Goal: Task Accomplishment & Management: Complete application form

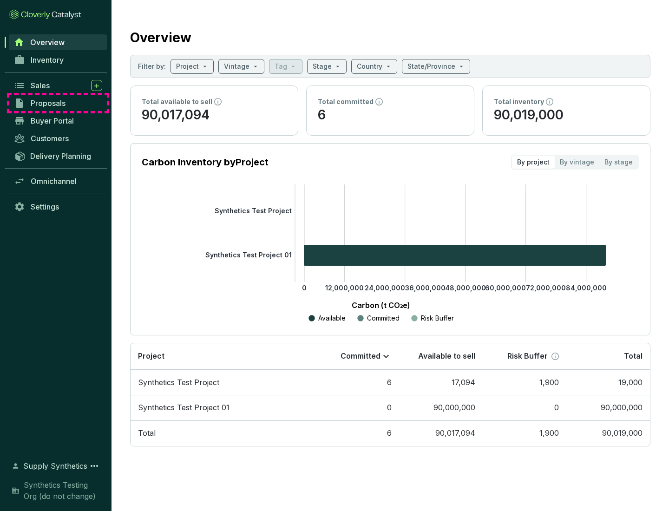
click at [58, 103] on span "Proposals" at bounding box center [48, 102] width 35 height 9
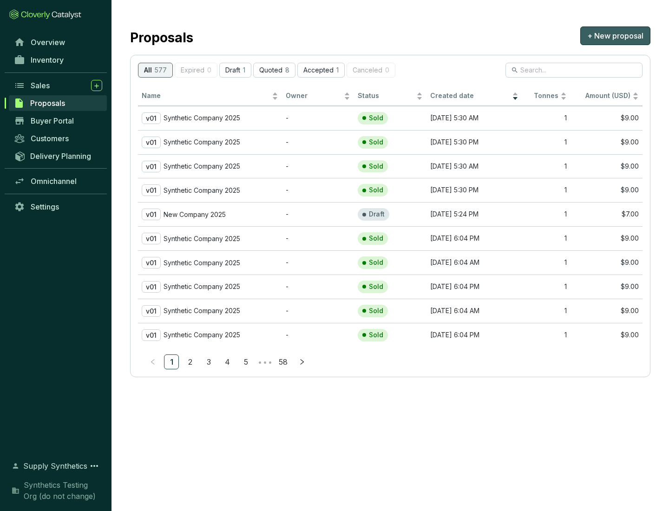
click at [615, 36] on span "+ New proposal" at bounding box center [615, 35] width 56 height 11
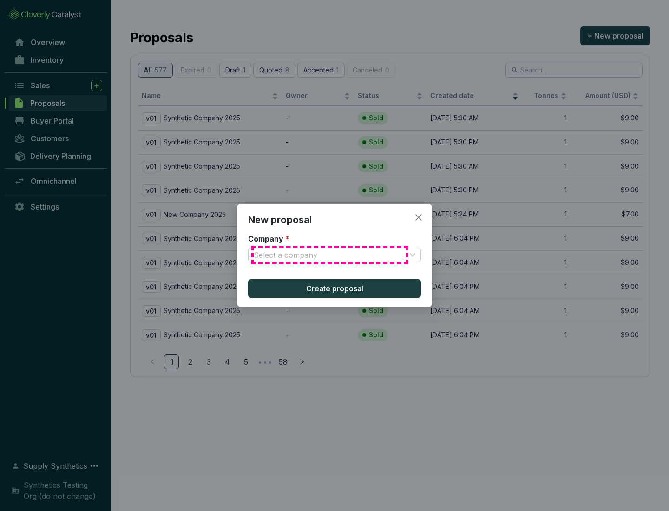
click at [330, 255] on input "Company *" at bounding box center [330, 255] width 152 height 14
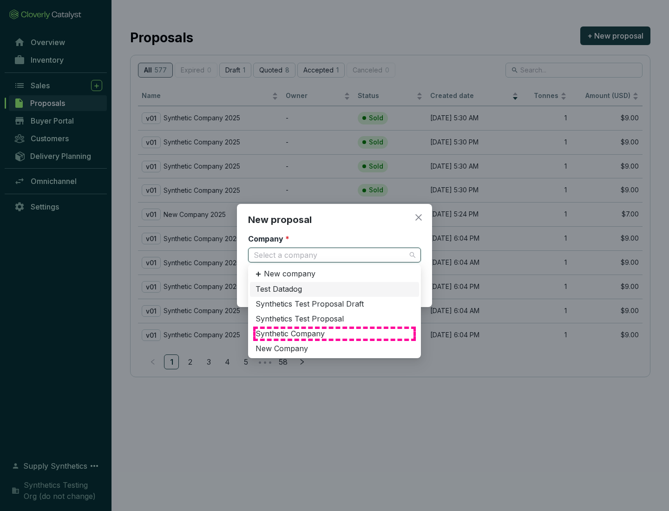
click at [334, 334] on div "Synthetic Company" at bounding box center [335, 334] width 158 height 10
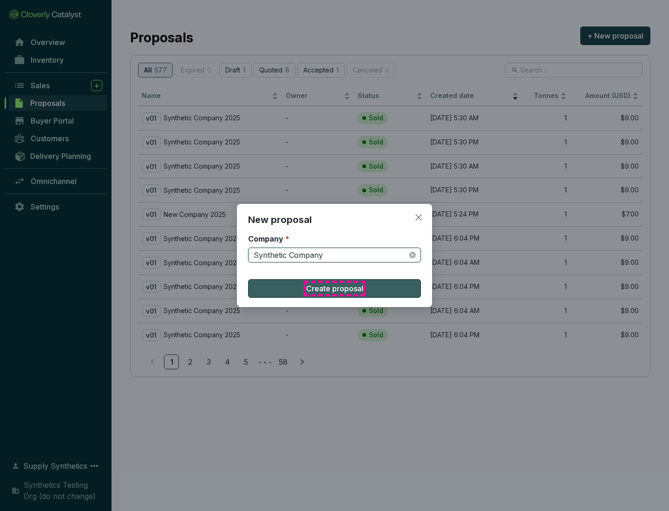
click at [334, 288] on span "Create proposal" at bounding box center [334, 288] width 57 height 11
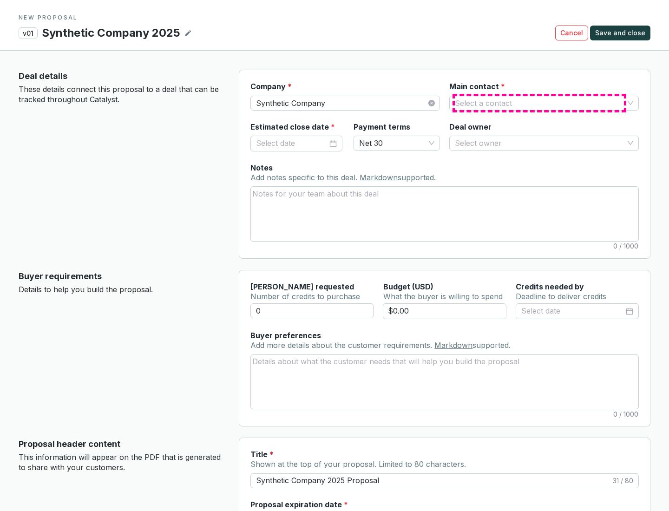
click at [539, 103] on input "Main contact *" at bounding box center [539, 103] width 169 height 14
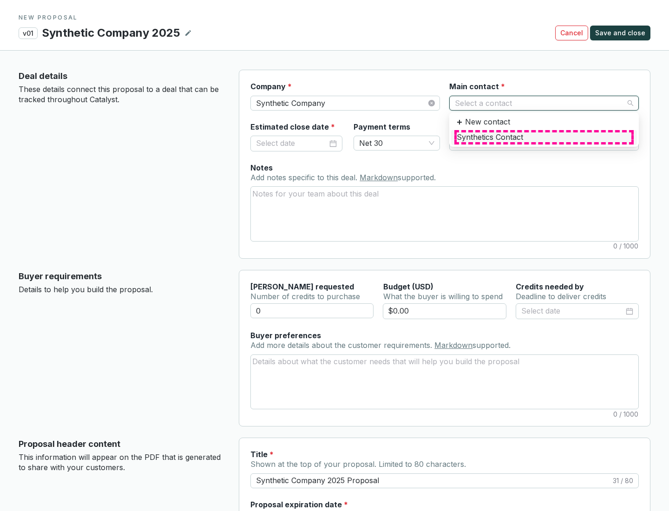
click at [544, 137] on div "Synthetics Contact" at bounding box center [544, 137] width 175 height 10
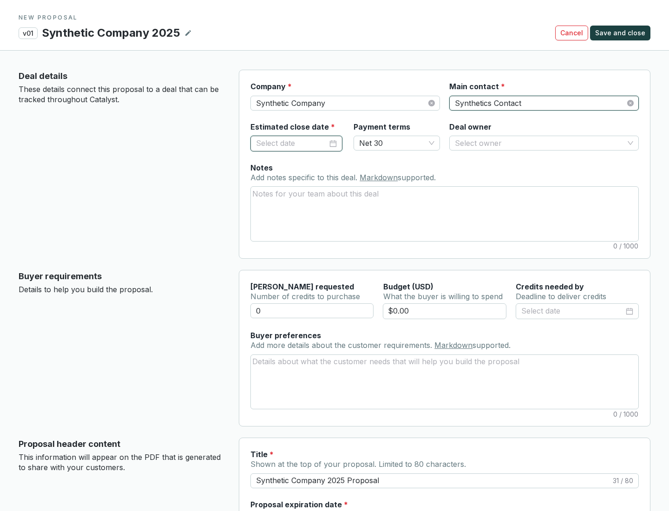
click at [292, 143] on input "Estimated close date *" at bounding box center [292, 144] width 72 height 12
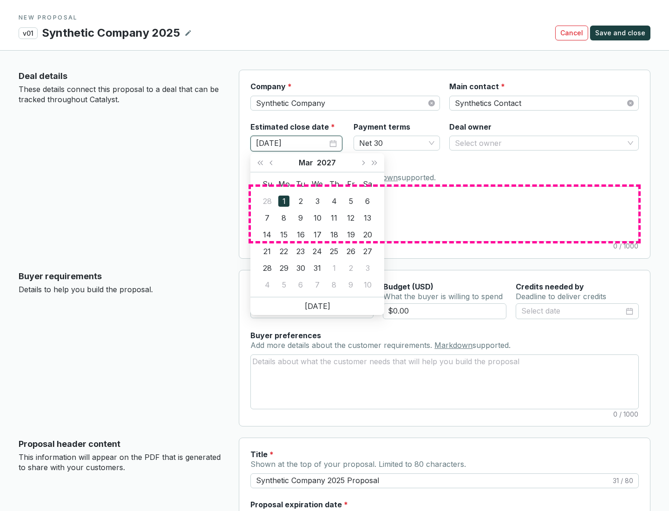
type input "[DATE]"
click at [445, 214] on textarea "Notes Add notes specific to this deal. Markdown supported." at bounding box center [444, 214] width 387 height 54
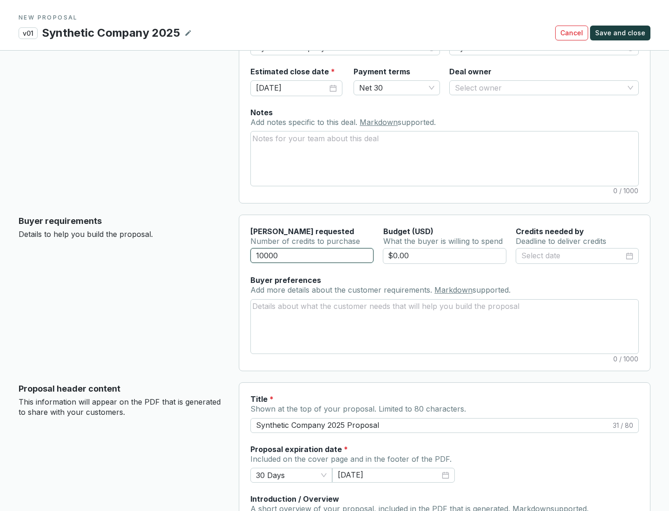
scroll to position [56, 0]
type input "10000"
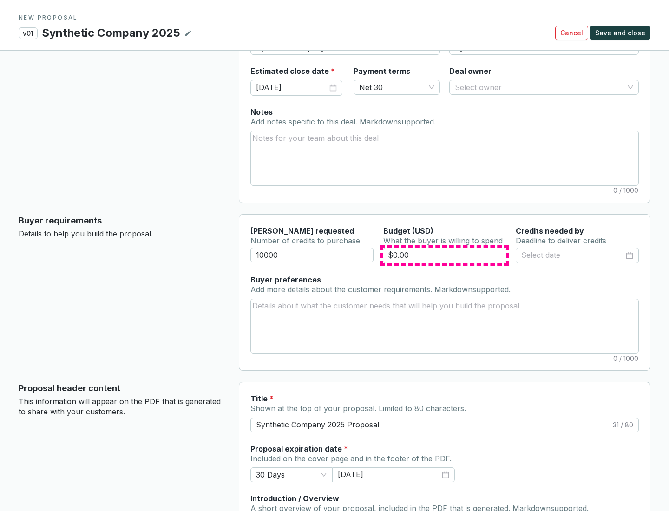
type input "$0.00"
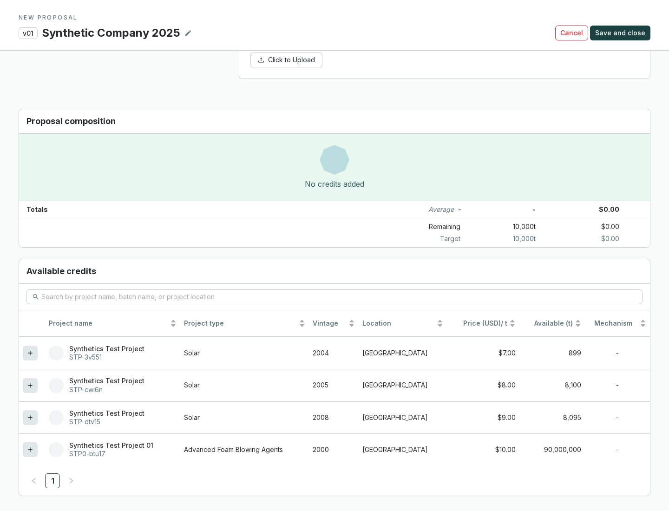
click at [30, 418] on icon at bounding box center [30, 417] width 4 height 4
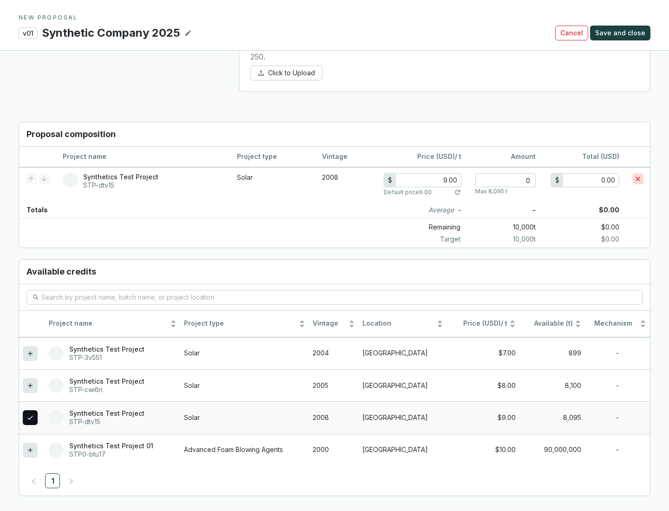
scroll to position [534, 0]
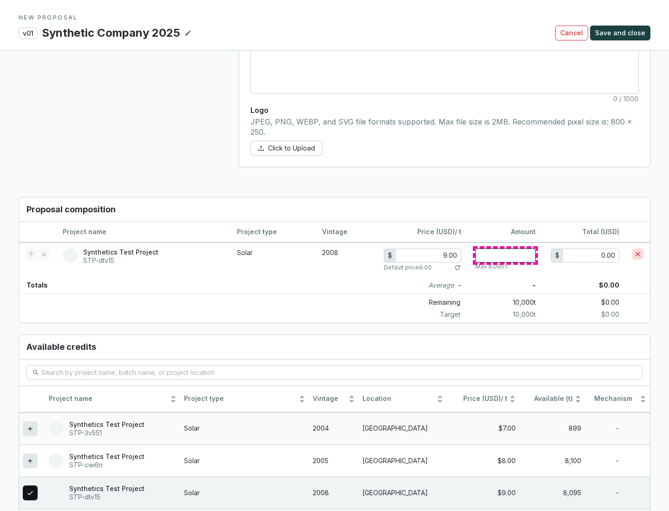
type input "1"
type input "9.00"
type input "1"
click at [622, 33] on span "Save and close" at bounding box center [620, 32] width 50 height 9
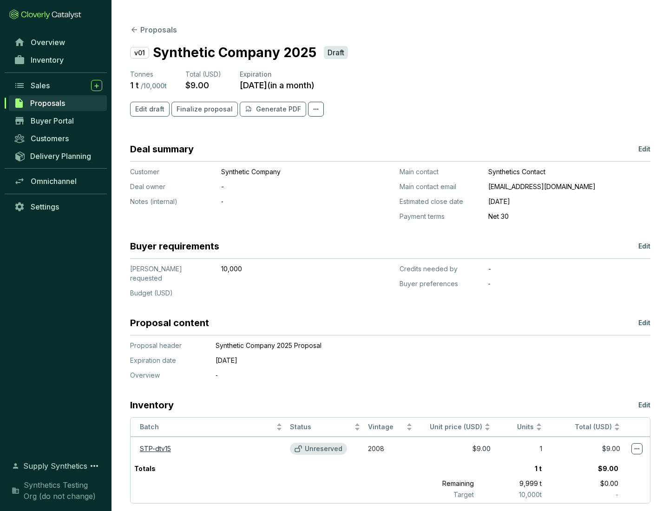
click at [202, 109] on span "Finalize proposal" at bounding box center [205, 109] width 56 height 9
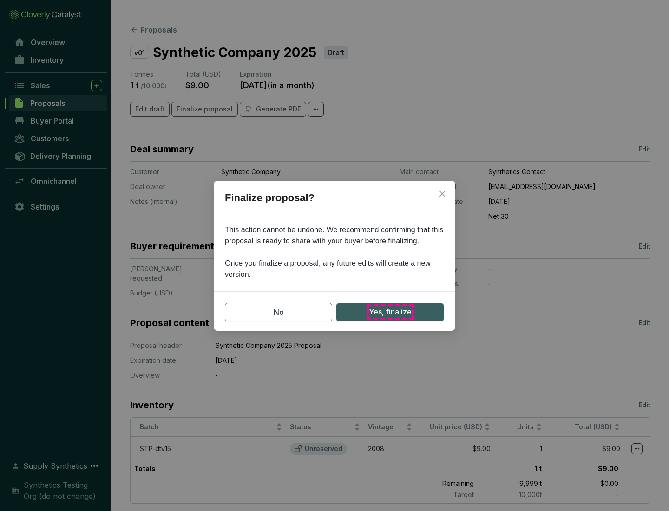
click at [390, 312] on span "Yes, finalize" at bounding box center [390, 312] width 43 height 12
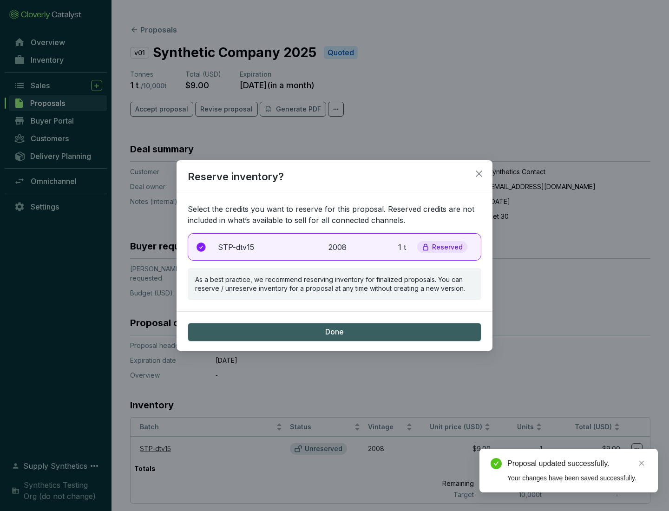
click at [334, 247] on p "2008" at bounding box center [338, 247] width 20 height 11
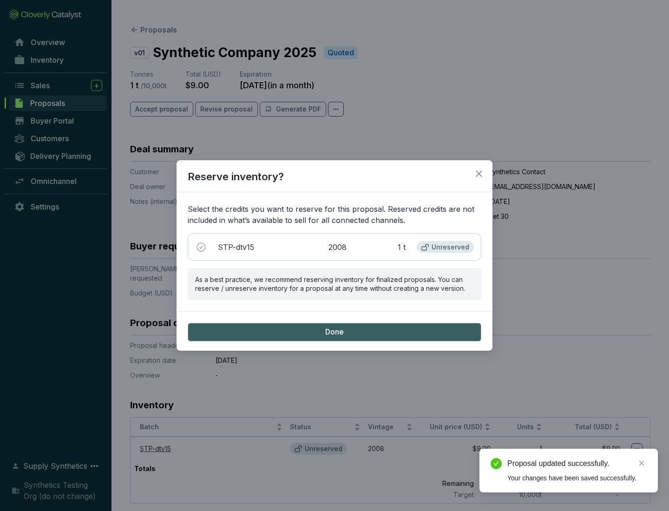
click at [334, 332] on span "Done" at bounding box center [334, 332] width 19 height 10
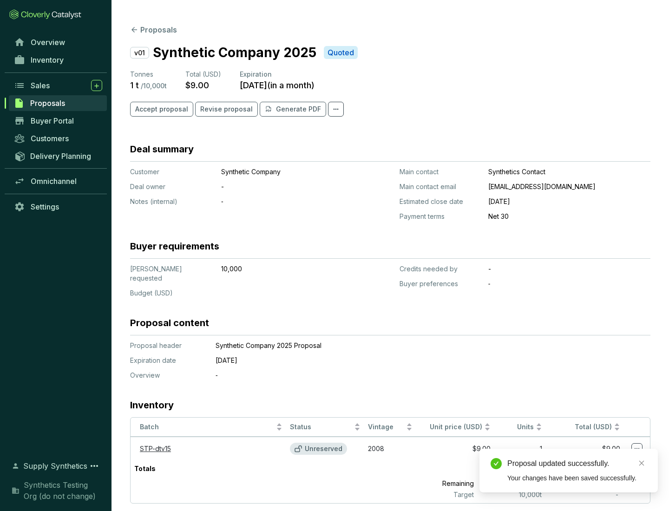
click at [577, 464] on div "Proposal updated successfully." at bounding box center [576, 463] width 139 height 11
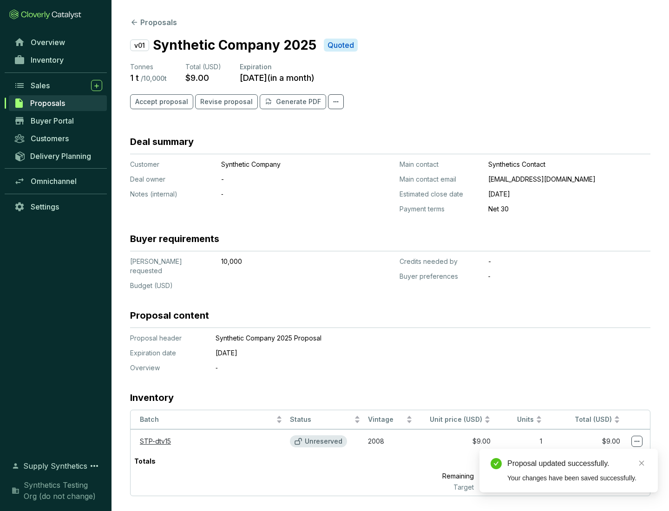
click at [637, 441] on icon at bounding box center [637, 441] width 5 height 1
click at [609, 453] on div "Proposal updated successfully. Your changes have been saved successfully." at bounding box center [568, 471] width 178 height 44
click at [577, 464] on div "Proposal updated successfully." at bounding box center [576, 463] width 139 height 11
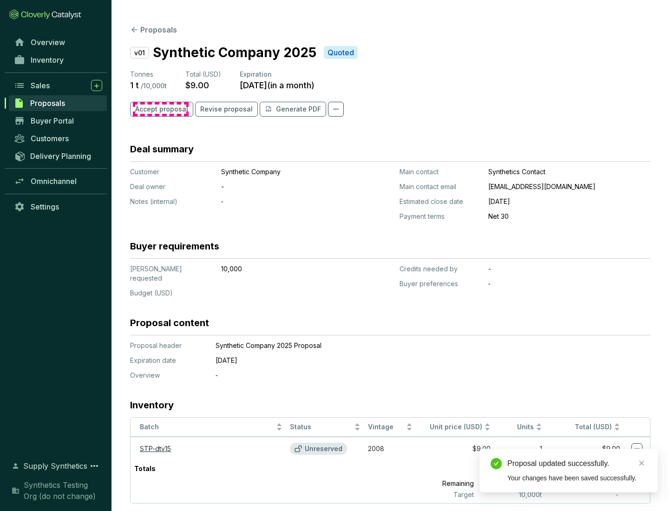
click at [160, 109] on span "Accept proposal" at bounding box center [161, 109] width 53 height 9
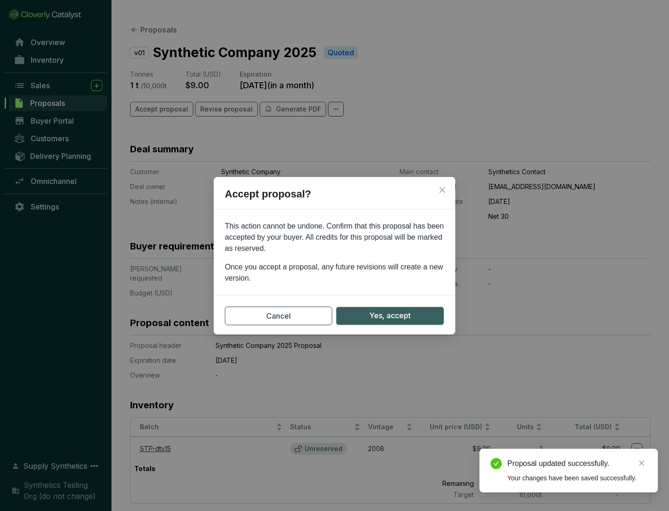
click at [390, 315] on span "Yes, accept" at bounding box center [389, 316] width 41 height 12
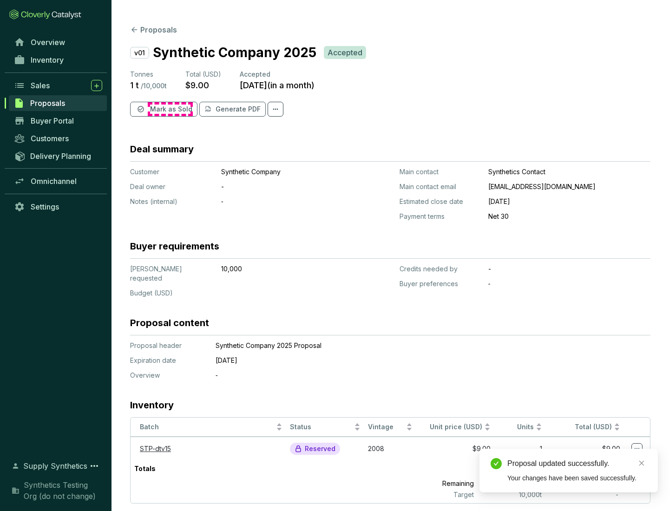
click at [170, 109] on span "Mark as Sold" at bounding box center [171, 109] width 42 height 9
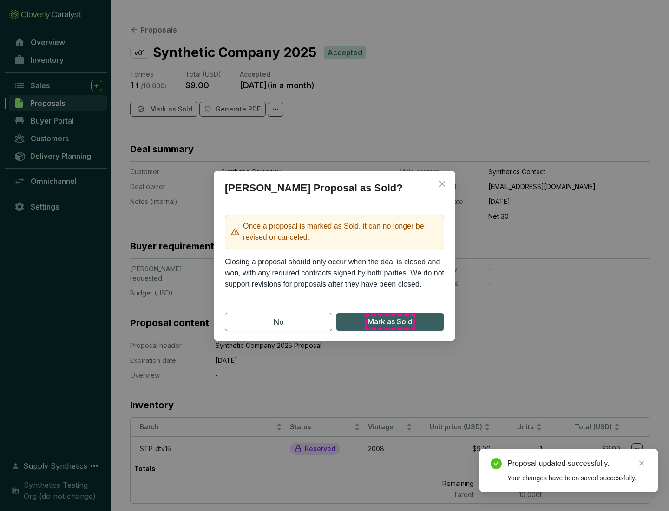
click at [390, 321] on span "Mark as Sold" at bounding box center [389, 322] width 45 height 12
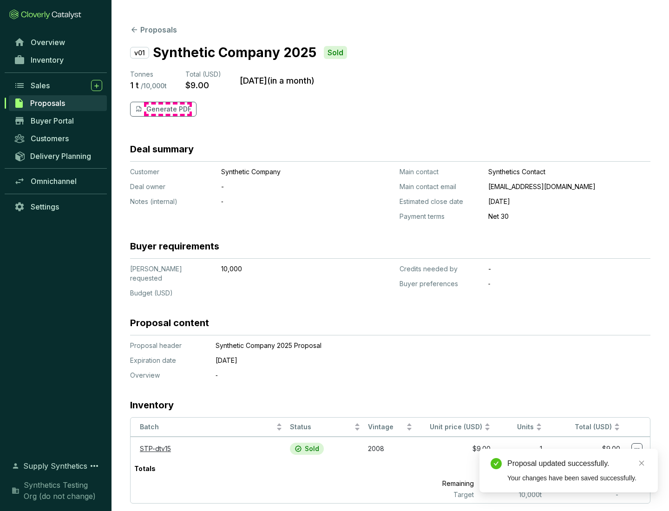
click at [168, 109] on p "Generate PDF" at bounding box center [168, 109] width 45 height 9
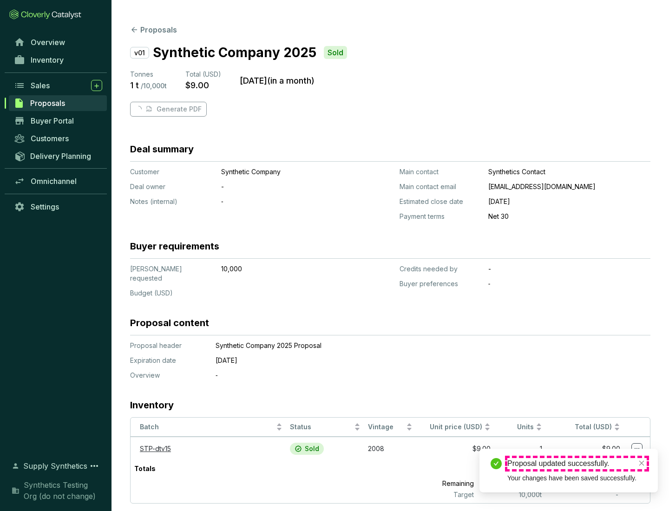
click at [577, 464] on div "Proposal updated successfully." at bounding box center [576, 463] width 139 height 11
